Goal: Task Accomplishment & Management: Manage account settings

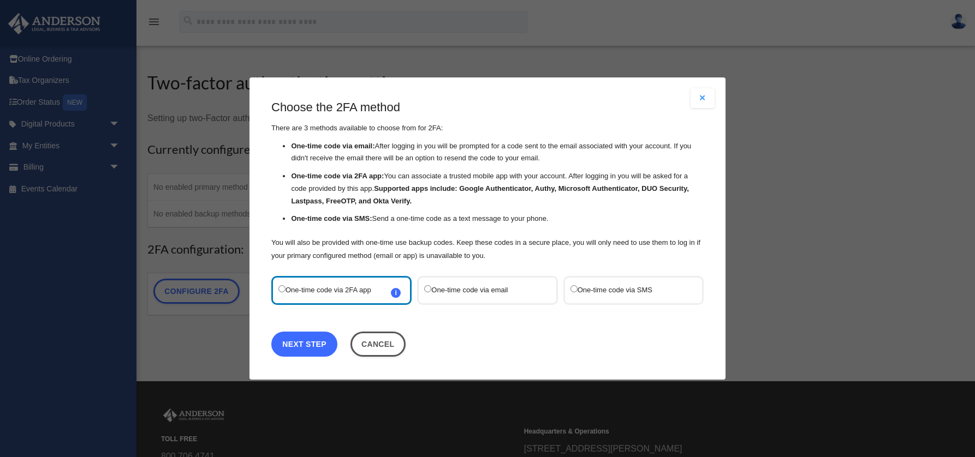
click at [309, 347] on link "Next Step" at bounding box center [304, 344] width 66 height 25
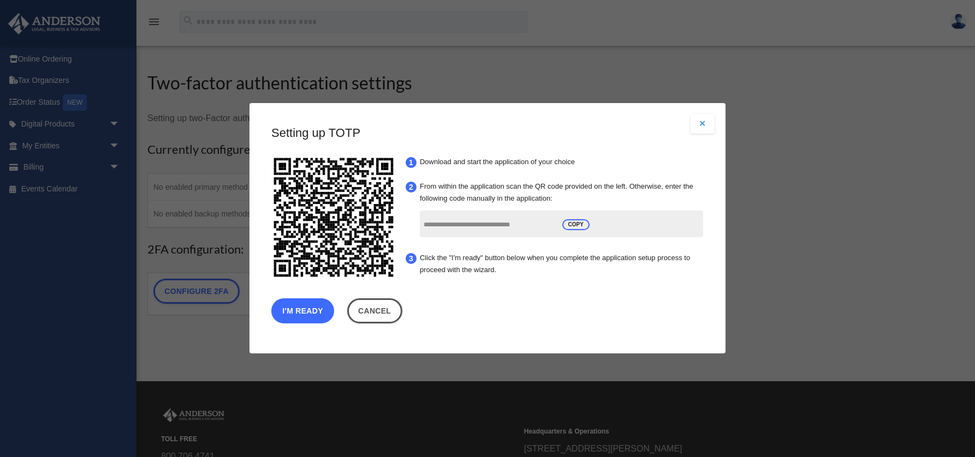
click at [313, 306] on button "I'm Ready" at bounding box center [302, 311] width 63 height 25
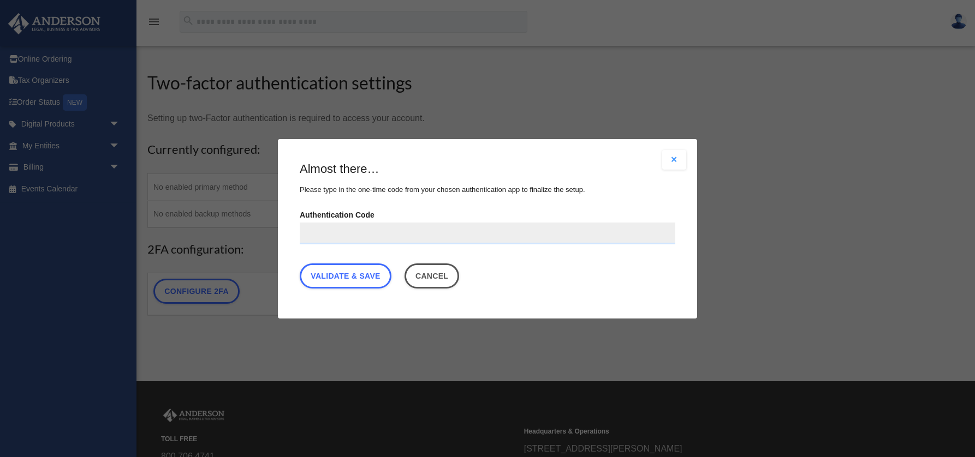
click at [330, 227] on input "Authentication Code" at bounding box center [488, 233] width 376 height 22
type input "******"
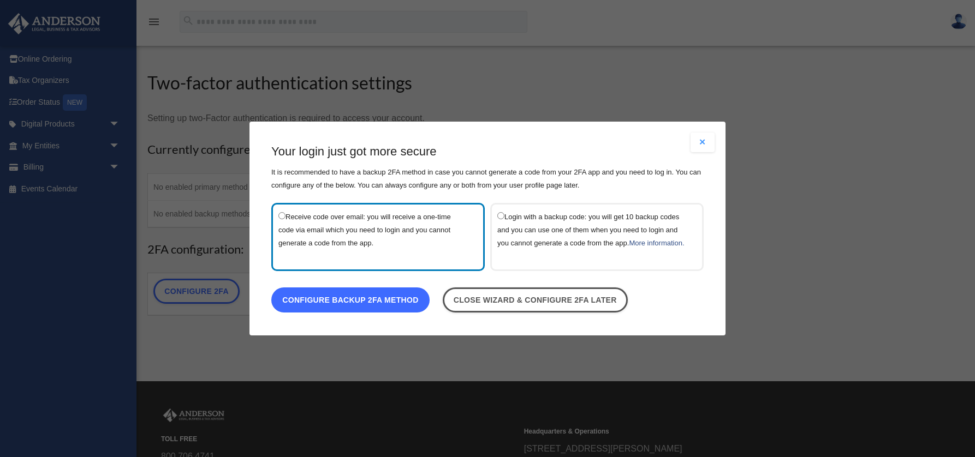
click at [380, 311] on link "Configure backup 2FA method" at bounding box center [350, 300] width 158 height 25
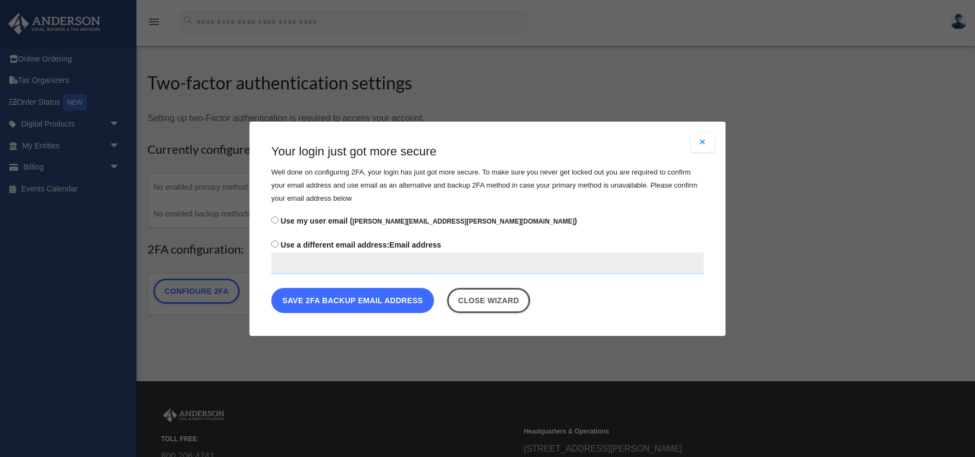
click at [391, 305] on button "Save 2FA backup email address" at bounding box center [352, 300] width 163 height 25
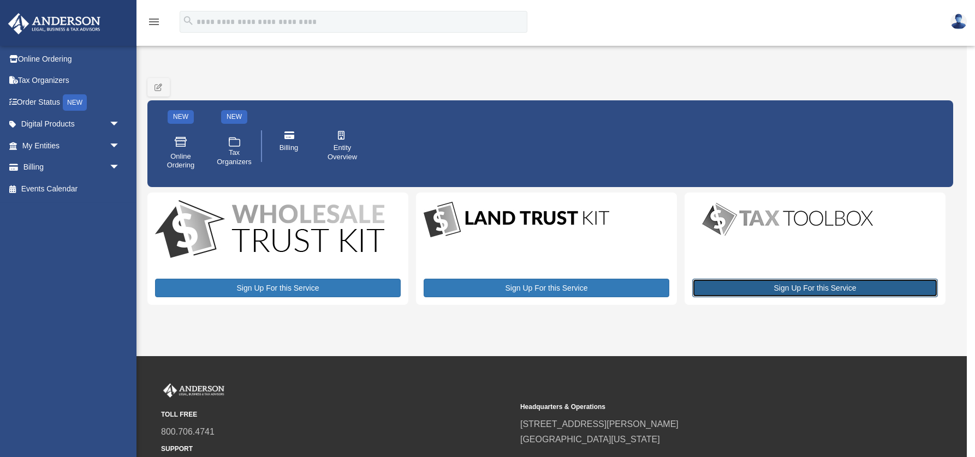
click at [764, 295] on link "Sign Up For this Service" at bounding box center [815, 288] width 246 height 19
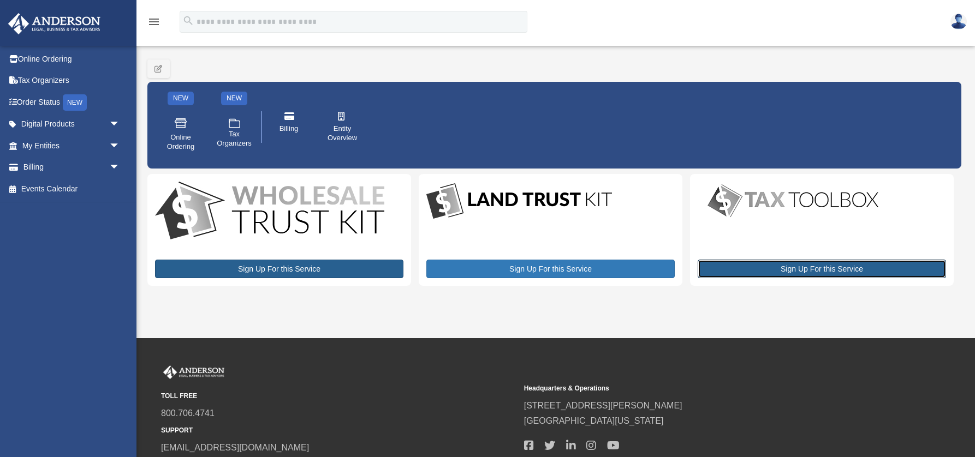
scroll to position [20, 0]
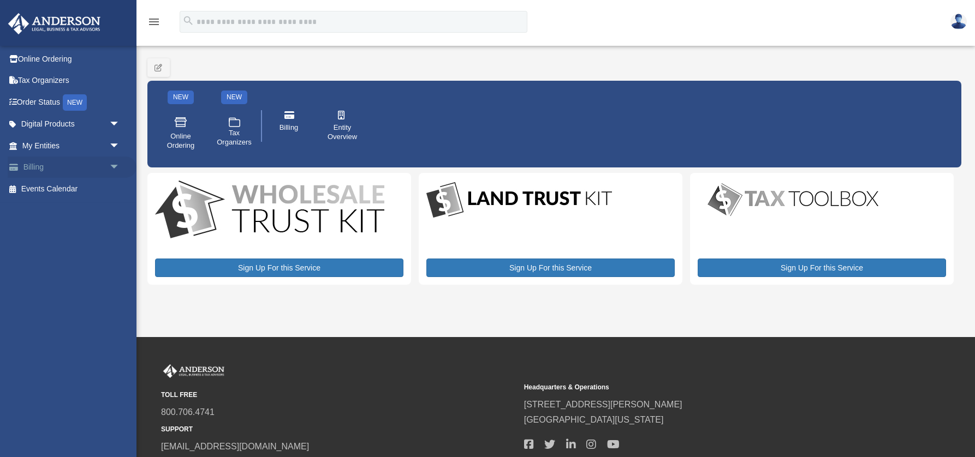
click at [76, 163] on link "Billing arrow_drop_down" at bounding box center [72, 168] width 129 height 22
click at [61, 142] on link "My Entities arrow_drop_down" at bounding box center [72, 146] width 129 height 22
click at [58, 123] on link "Digital Products arrow_drop_down" at bounding box center [72, 125] width 129 height 22
click at [104, 117] on link "Digital Products arrow_drop_down" at bounding box center [72, 125] width 129 height 22
